Goal: Information Seeking & Learning: Learn about a topic

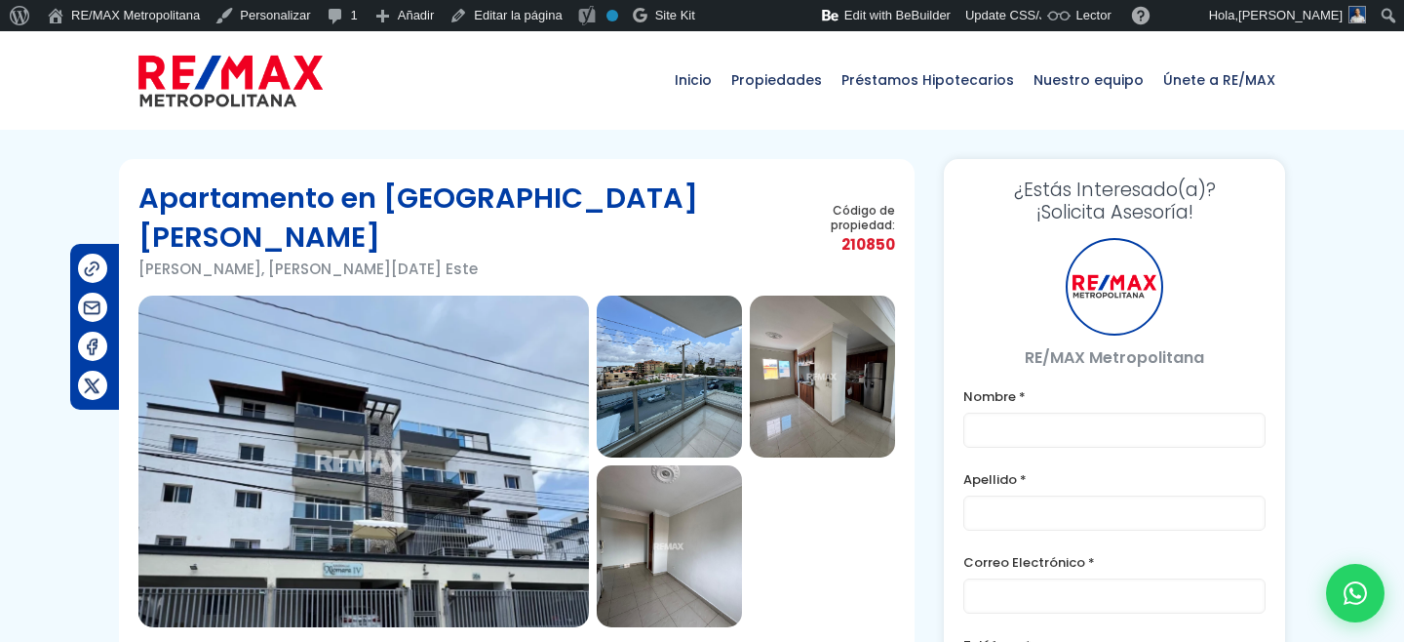
type input "Franklin prueba"
type input "Marte"
type input "franklin.a.marte1111@gmail.com"
type input "829-619-1904"
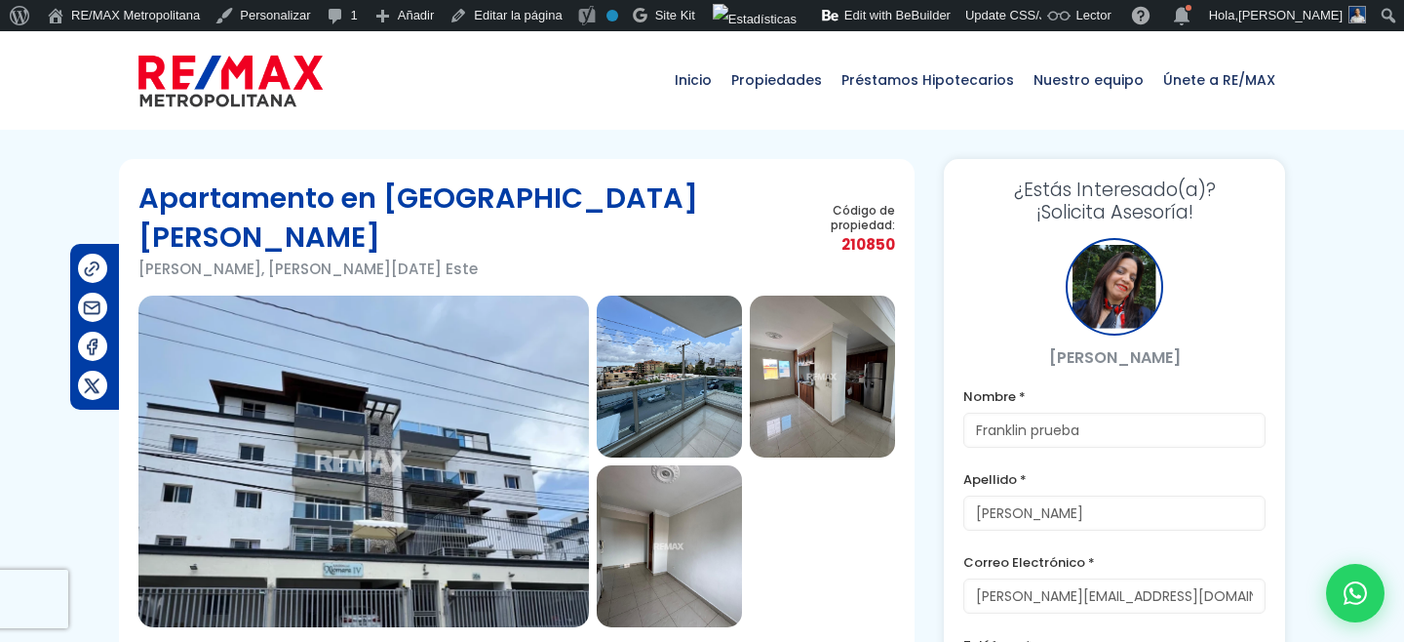
click at [251, 86] on img at bounding box center [230, 81] width 184 height 59
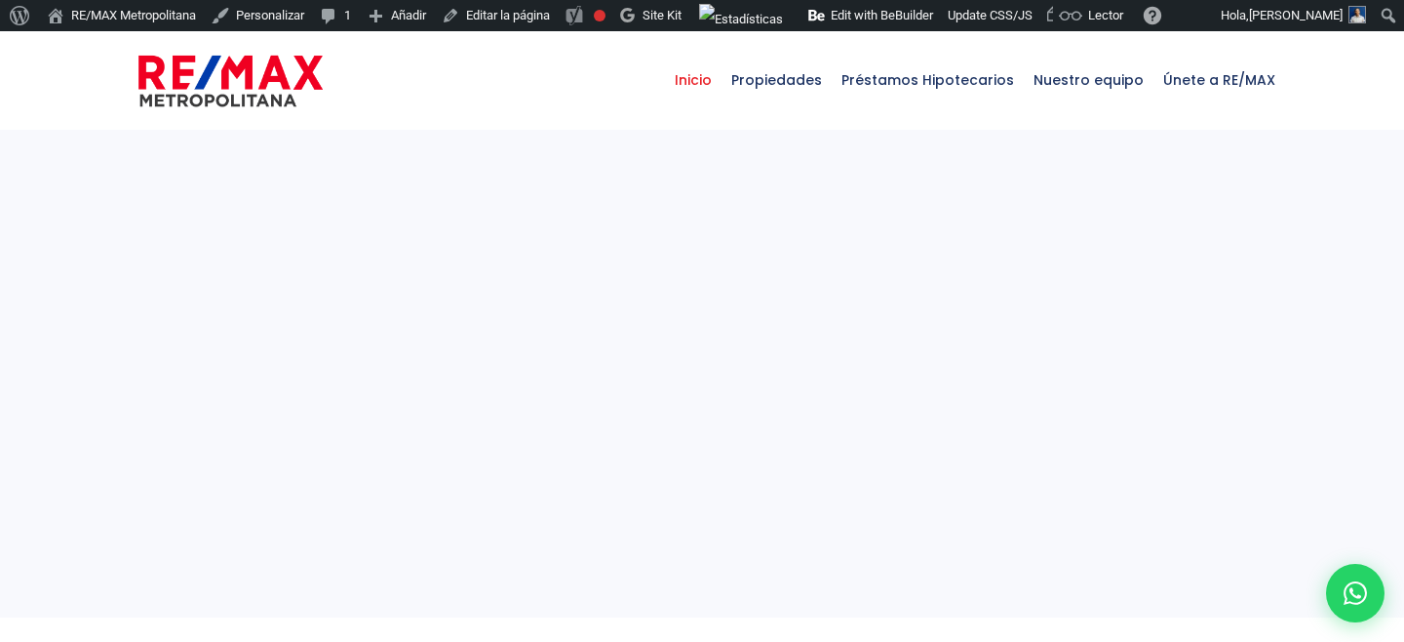
select select
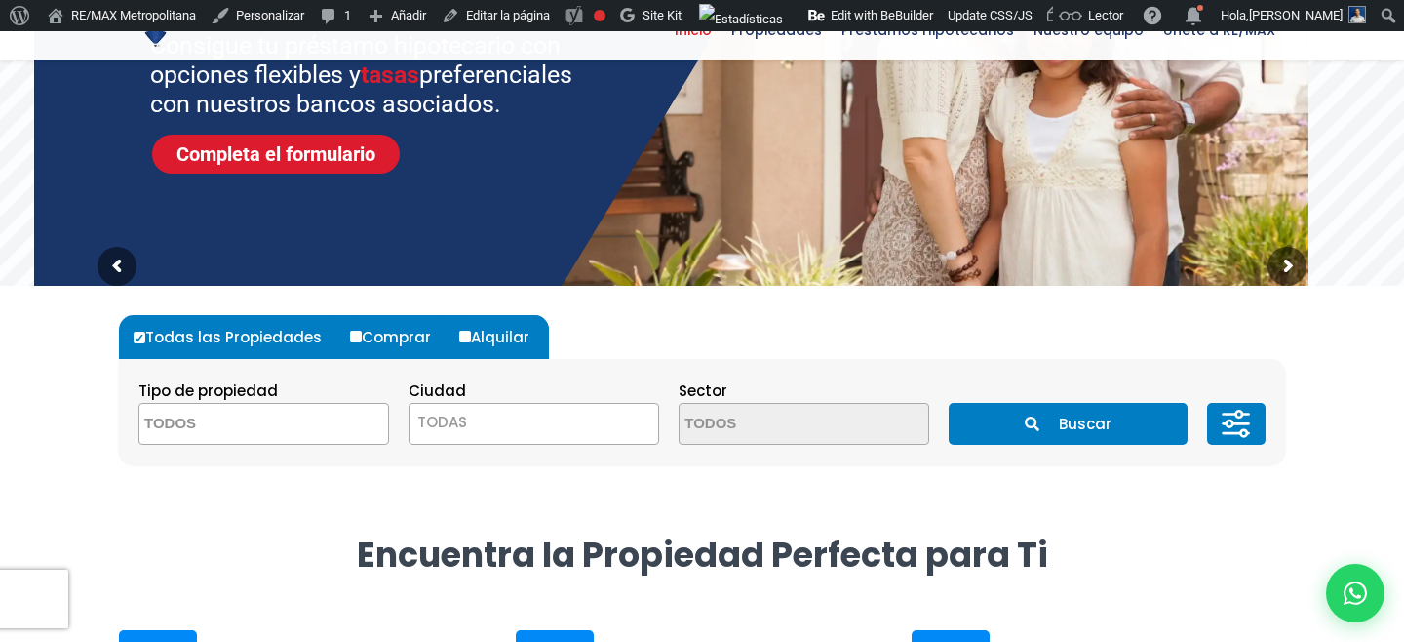
scroll to position [460, 0]
